Goal: Check status: Check status

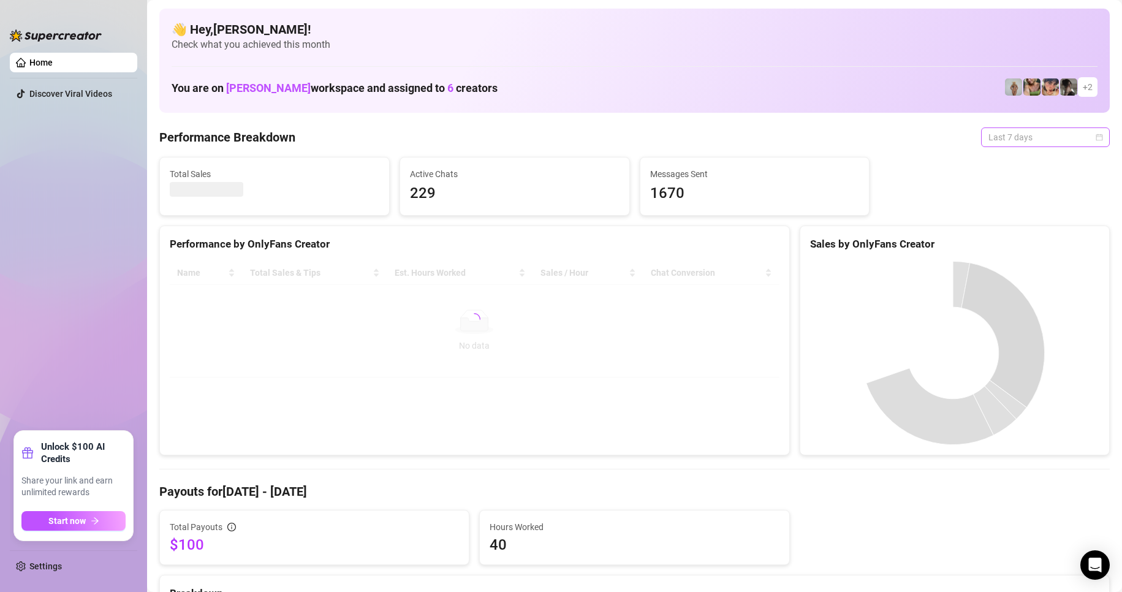
click at [1022, 130] on span "Last 7 days" at bounding box center [1046, 137] width 114 height 18
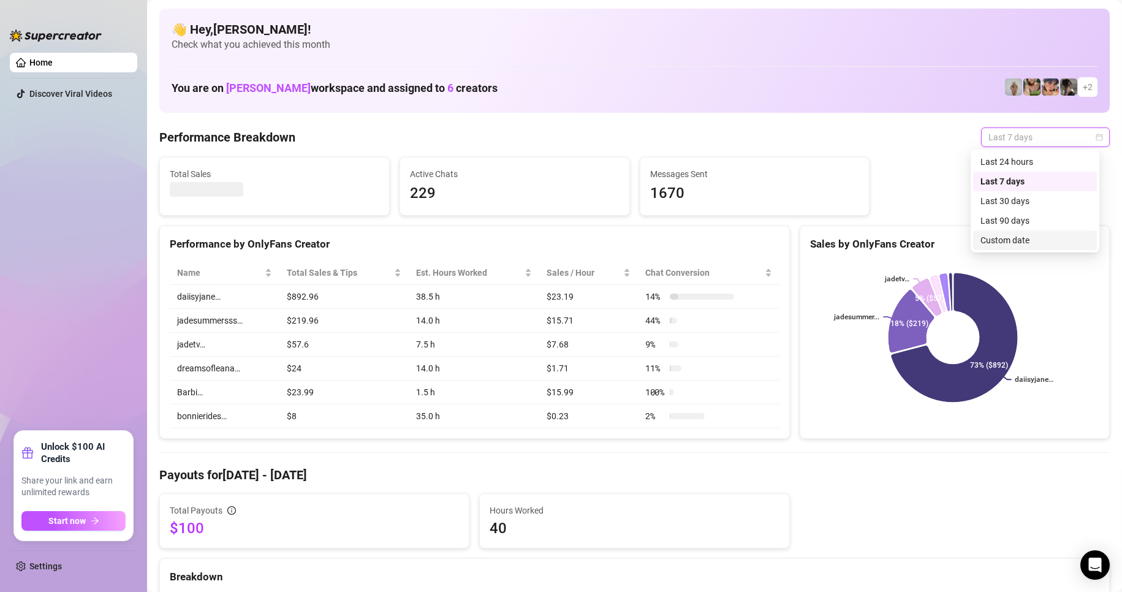
click at [993, 233] on div "Custom date" at bounding box center [1035, 240] width 124 height 20
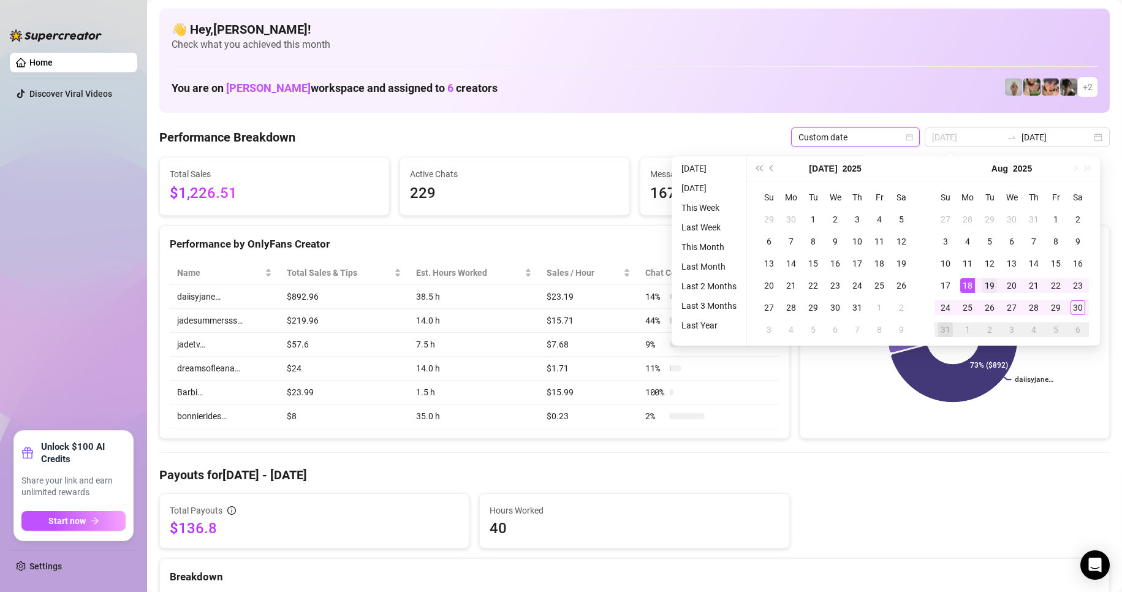
type input "[DATE]"
click at [983, 287] on div "19" at bounding box center [989, 285] width 15 height 15
type input "[DATE]"
click at [1076, 313] on div "30" at bounding box center [1078, 307] width 15 height 15
type input "[DATE]"
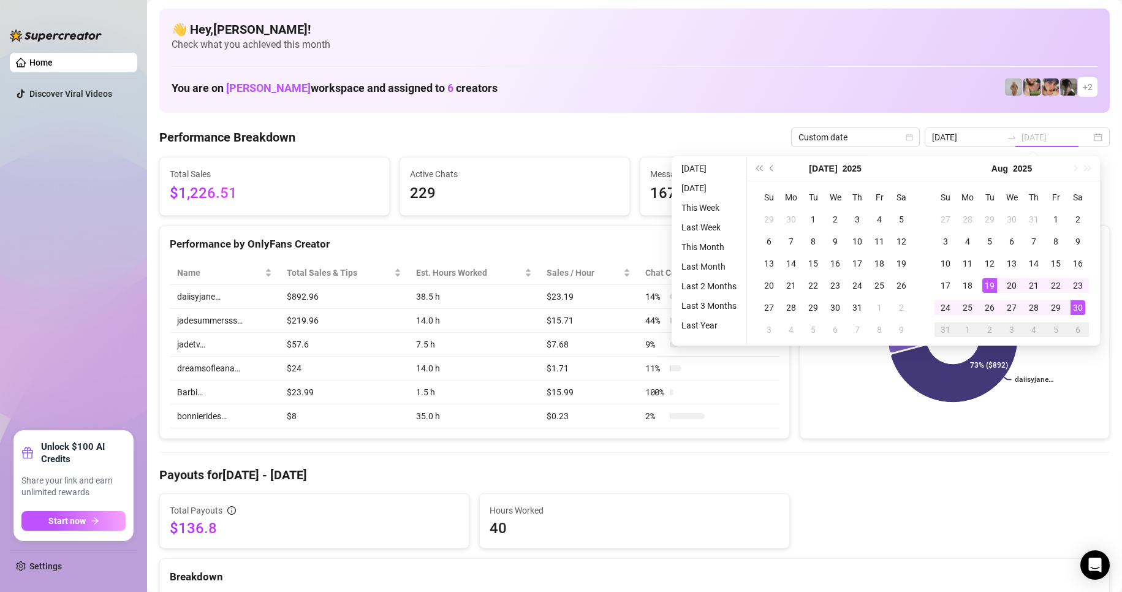
type input "[DATE]"
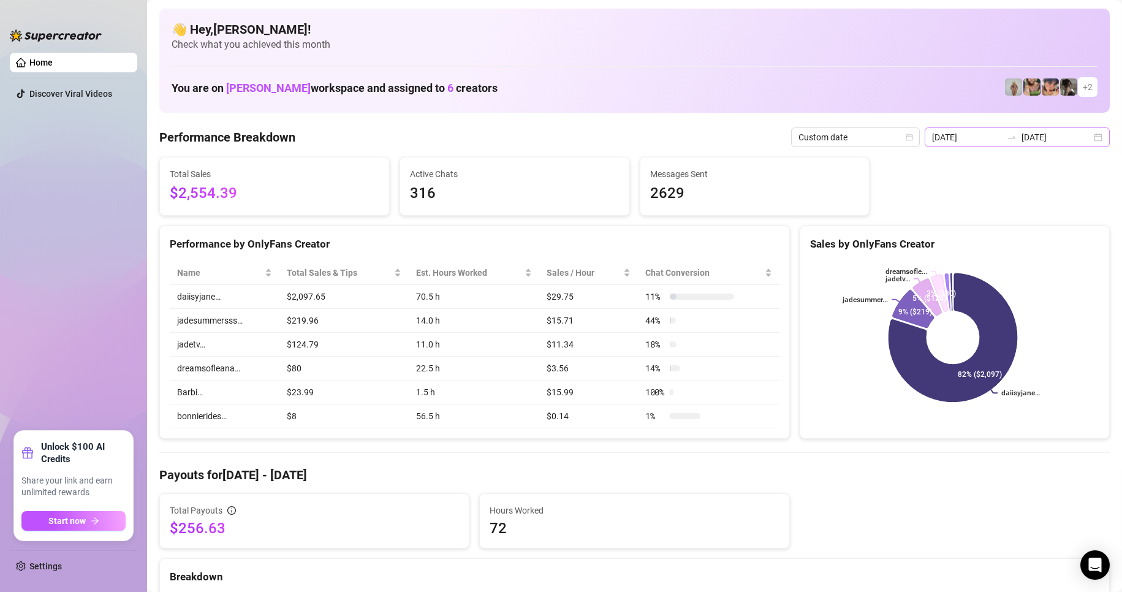
click at [1003, 141] on div at bounding box center [1012, 137] width 20 height 10
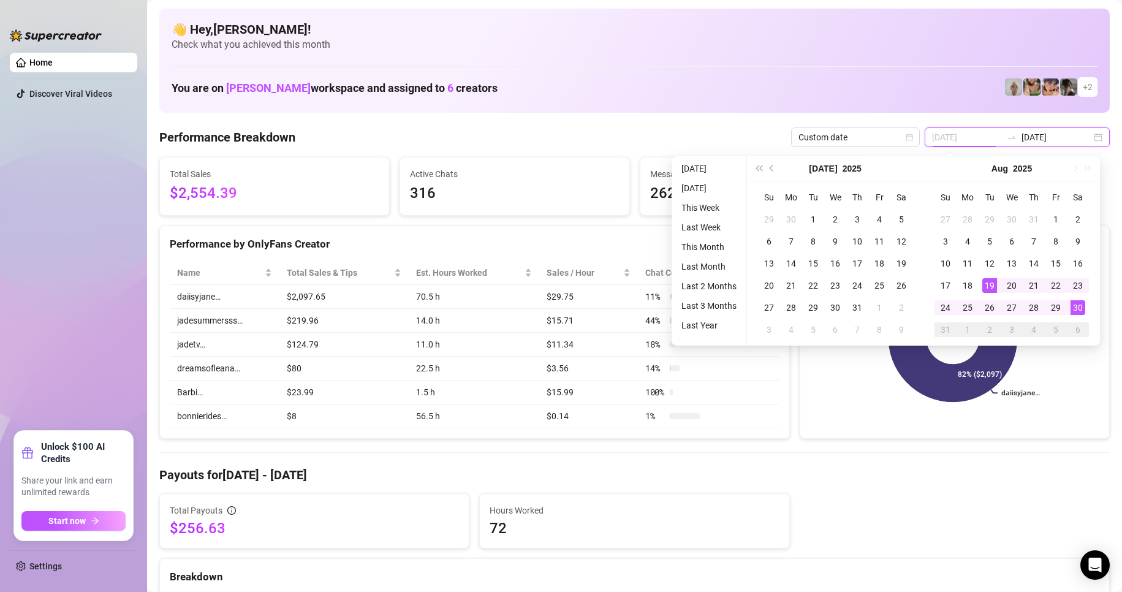
type input "[DATE]"
click at [992, 281] on div "19" at bounding box center [989, 285] width 15 height 15
type input "[DATE]"
click at [1073, 308] on div "30" at bounding box center [1078, 307] width 15 height 15
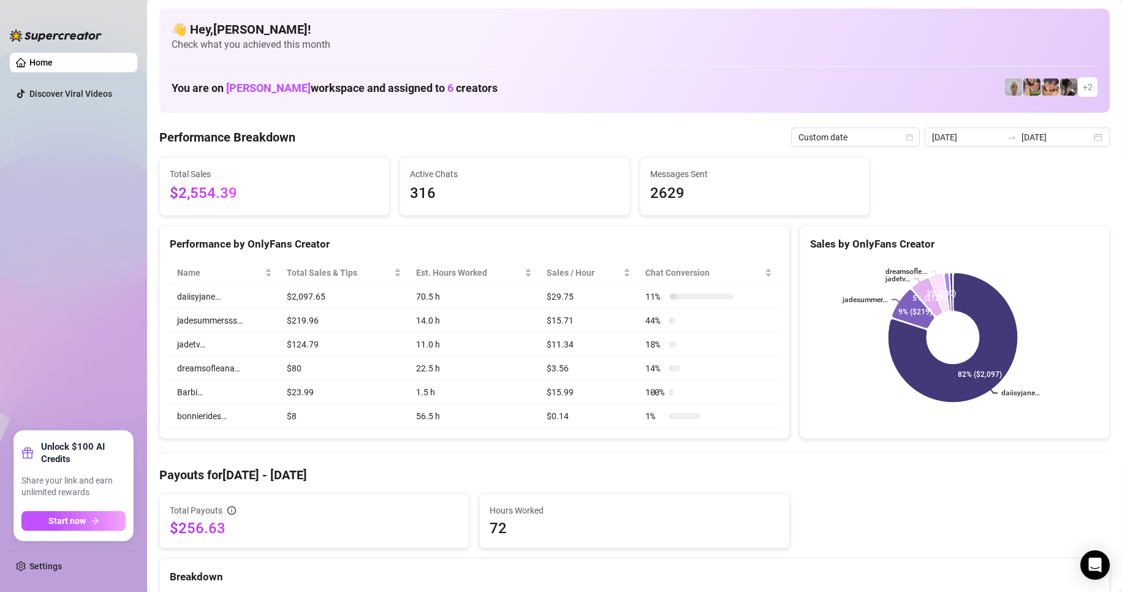
click at [296, 371] on td "$80" at bounding box center [343, 369] width 129 height 24
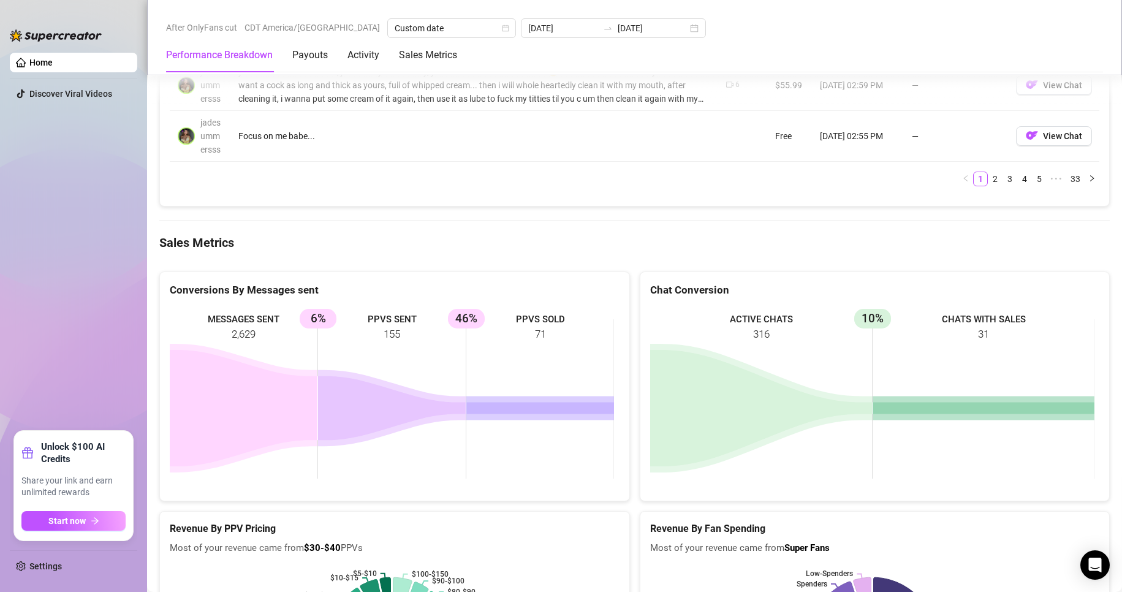
scroll to position [1544, 0]
